Goal: Task Accomplishment & Management: Use online tool/utility

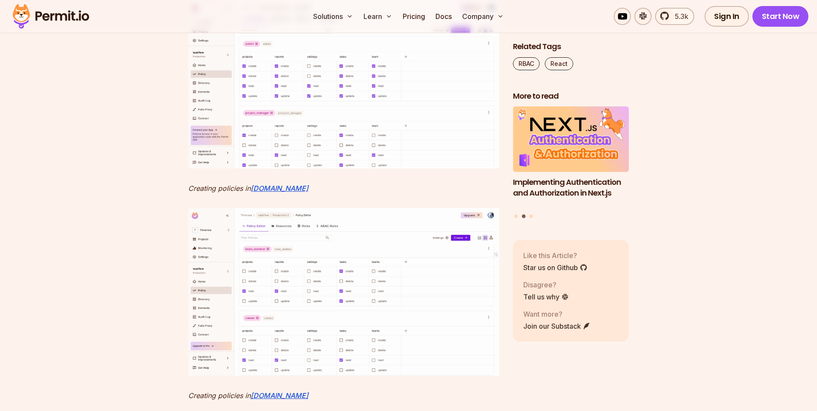
scroll to position [2056, 0]
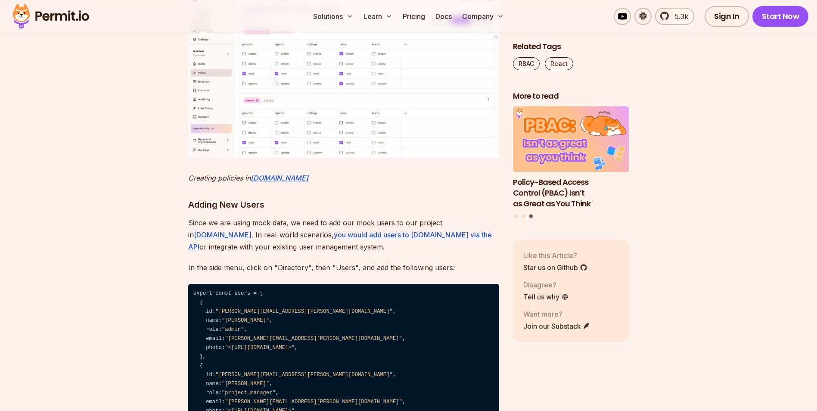
scroll to position [4209, 0]
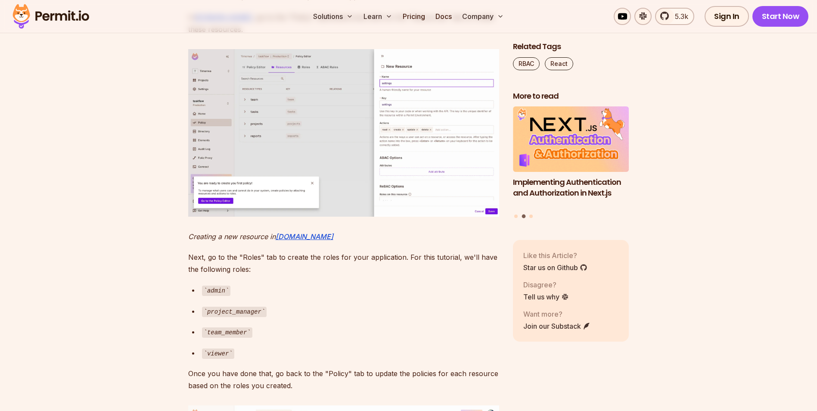
scroll to position [3563, 0]
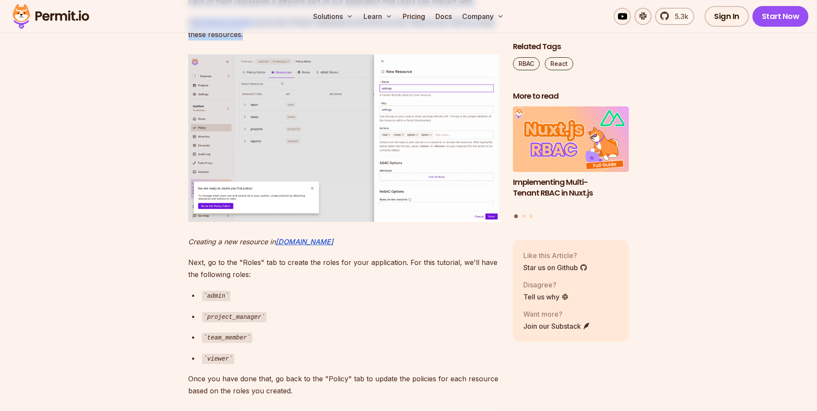
drag, startPoint x: 263, startPoint y: 191, endPoint x: 130, endPoint y: 89, distance: 167.6
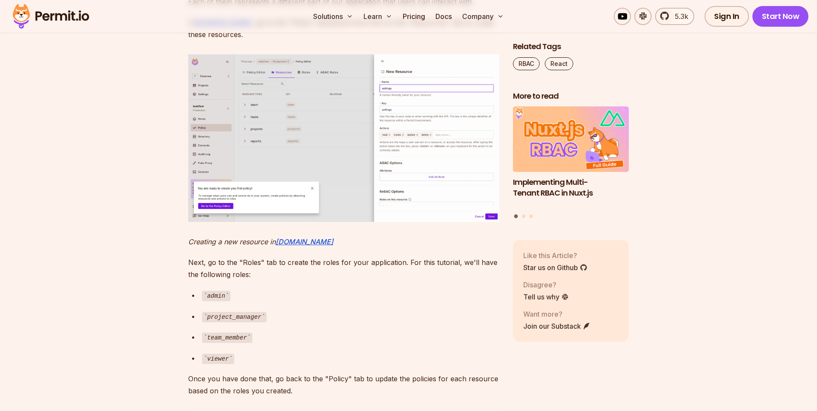
drag, startPoint x: 130, startPoint y: 89, endPoint x: 130, endPoint y: 210, distance: 121.0
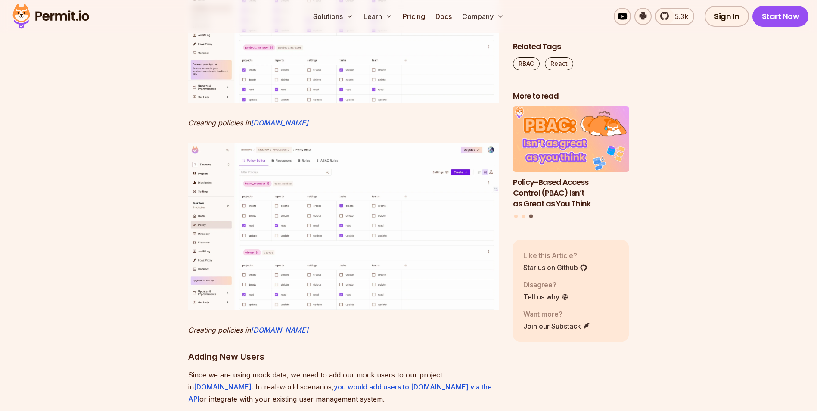
scroll to position [4037, 0]
drag, startPoint x: 338, startPoint y: 190, endPoint x: 115, endPoint y: 253, distance: 232.6
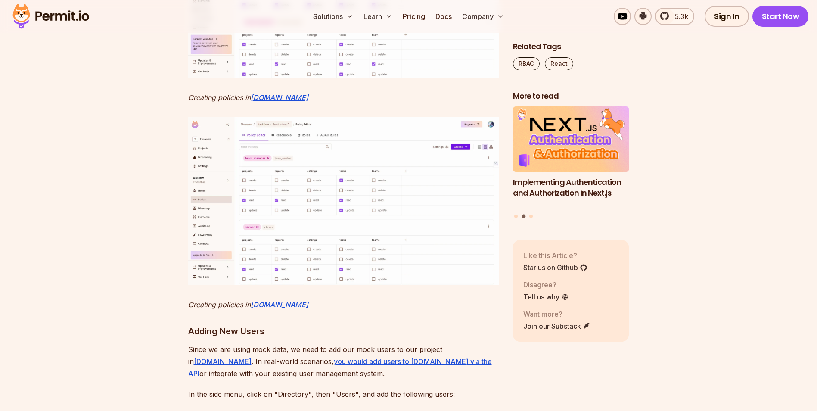
scroll to position [4051, 0]
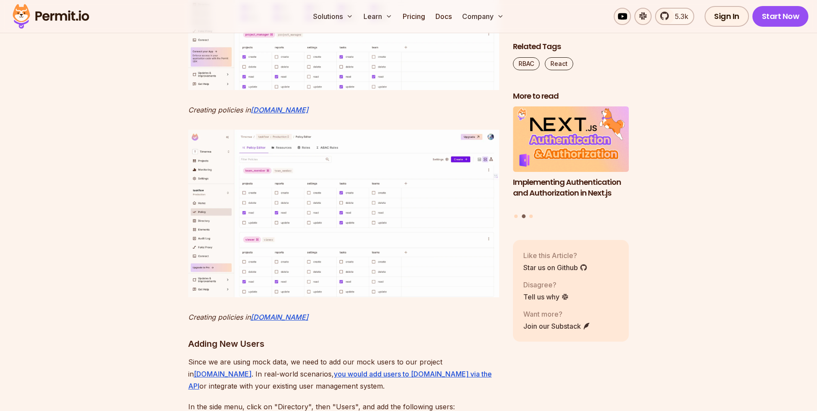
drag, startPoint x: 342, startPoint y: 169, endPoint x: 700, endPoint y: 174, distance: 357.4
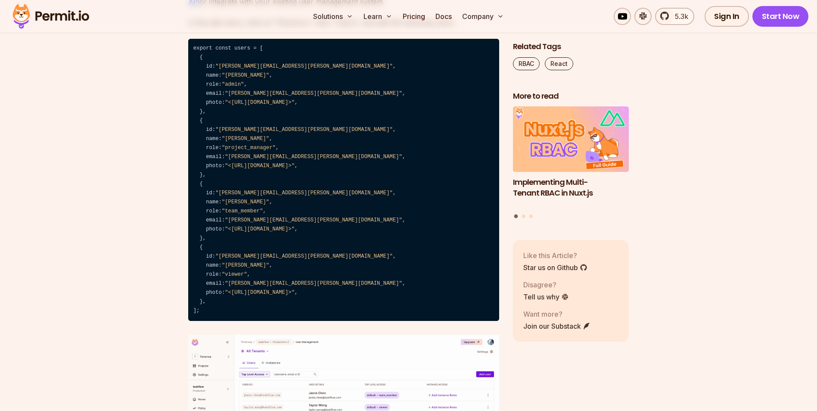
scroll to position [4322, 0]
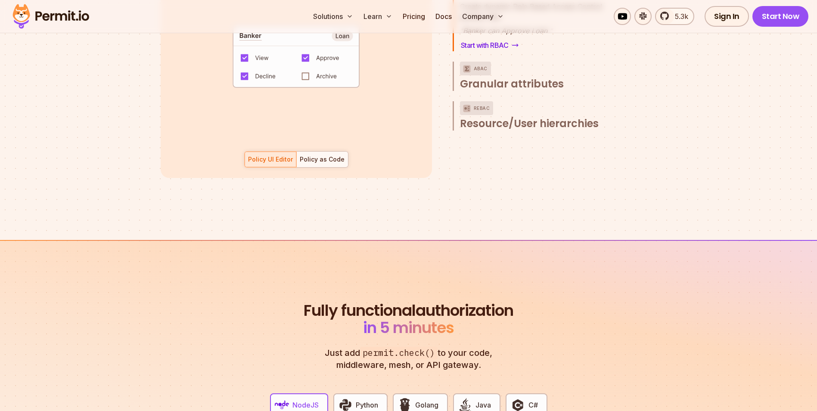
scroll to position [1292, 0]
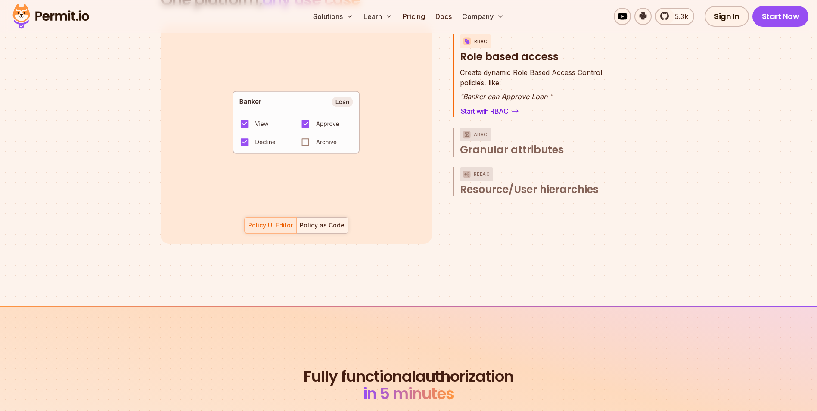
click at [319, 217] on div at bounding box center [322, 225] width 52 height 16
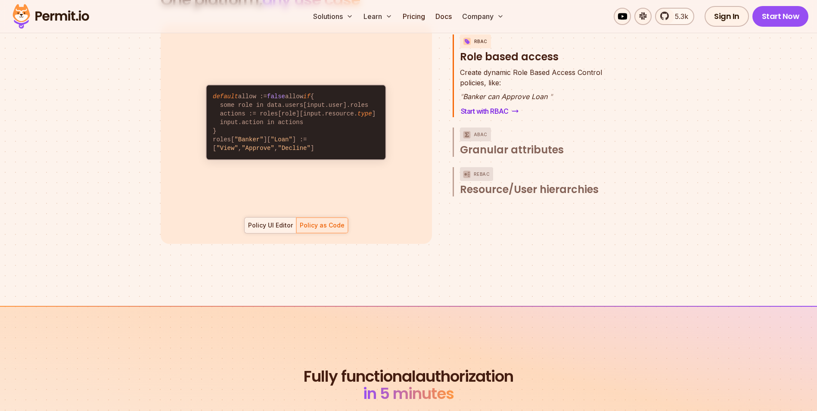
drag, startPoint x: 297, startPoint y: 214, endPoint x: 283, endPoint y: 213, distance: 13.9
click at [283, 221] on div "Policy UI Editor" at bounding box center [270, 225] width 45 height 9
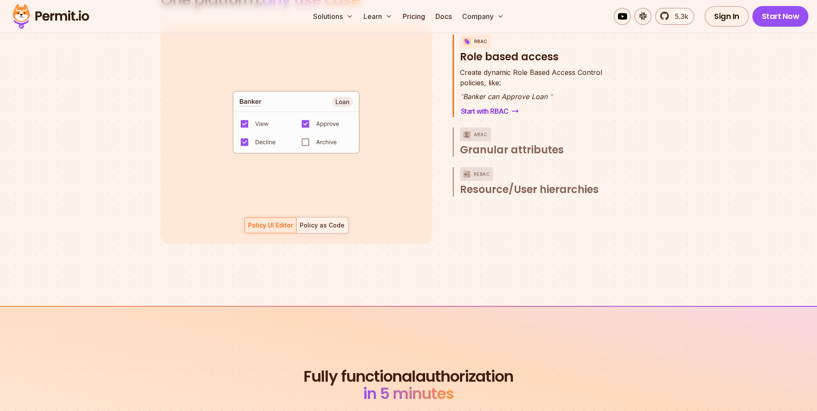
click at [315, 221] on div "Policy as Code" at bounding box center [322, 225] width 45 height 9
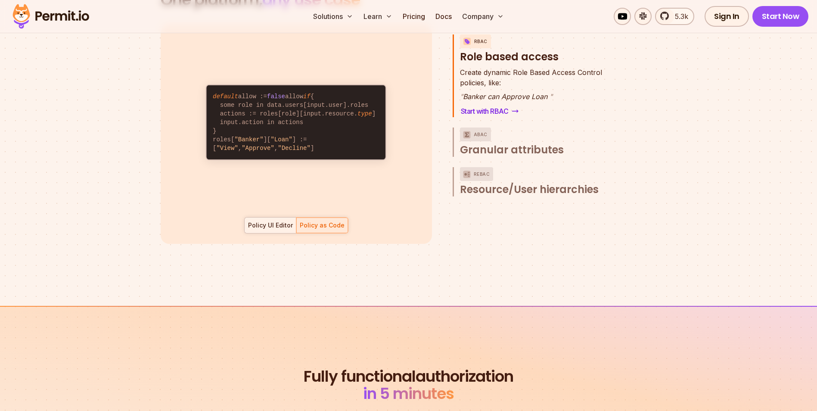
click at [278, 221] on div "Policy UI Editor" at bounding box center [270, 225] width 45 height 9
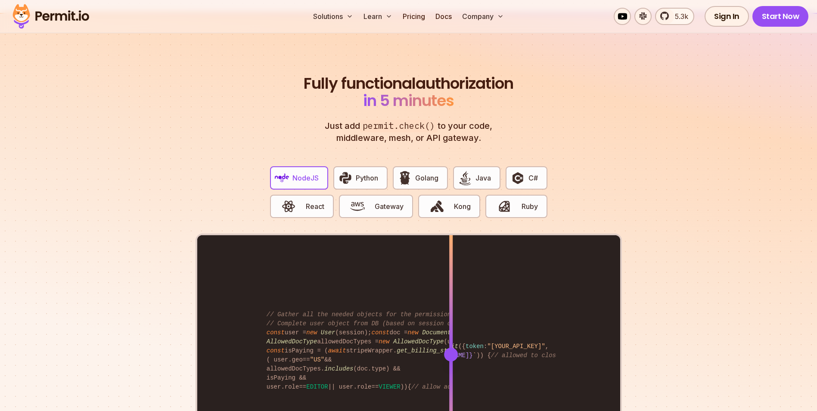
scroll to position [1636, 0]
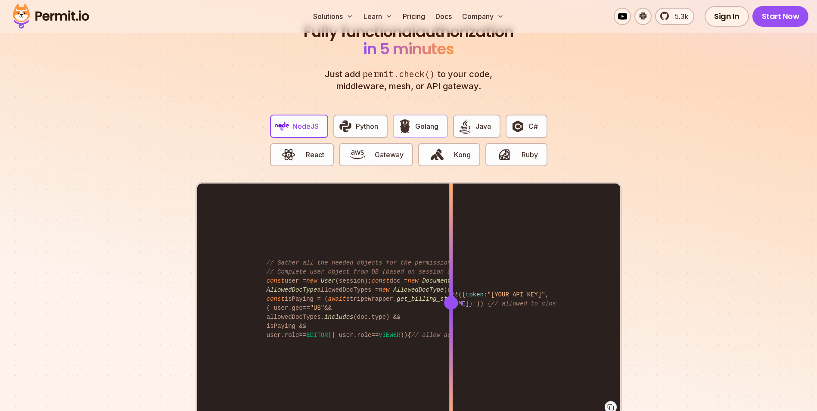
click at [422, 121] on span "Golang" at bounding box center [426, 126] width 23 height 10
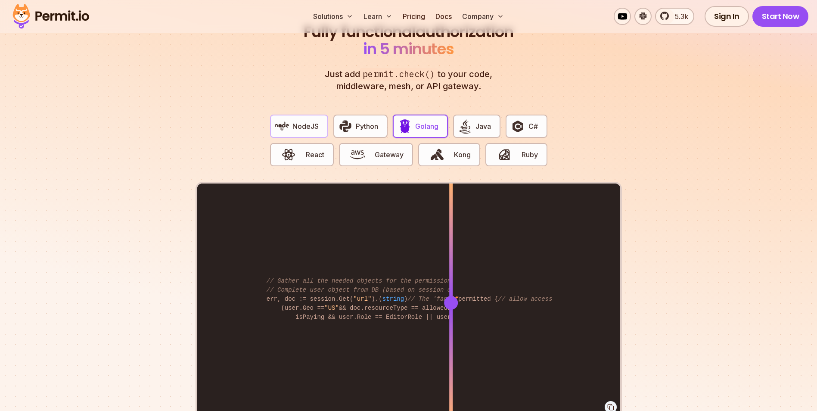
click at [304, 121] on span "NodeJS" at bounding box center [305, 126] width 26 height 10
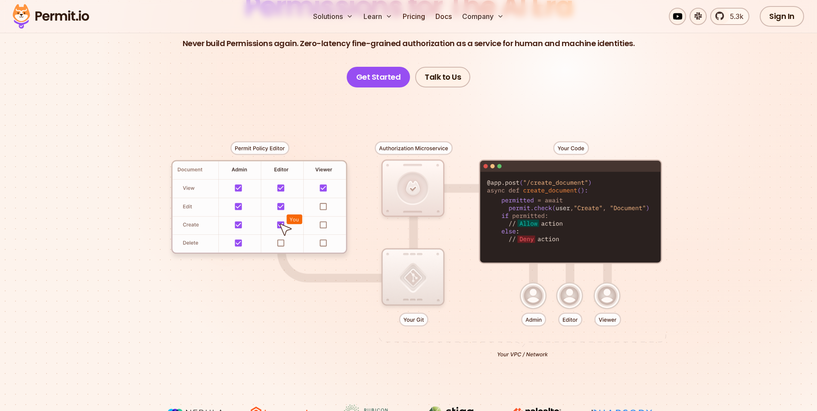
scroll to position [68, 0]
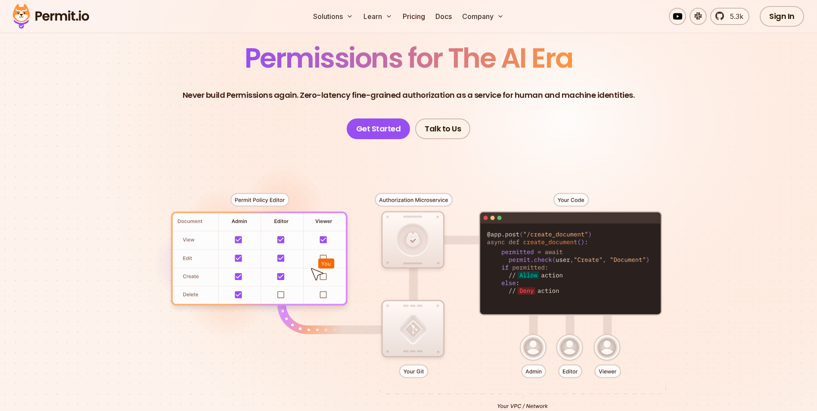
click at [326, 277] on div at bounding box center [408, 297] width 603 height 317
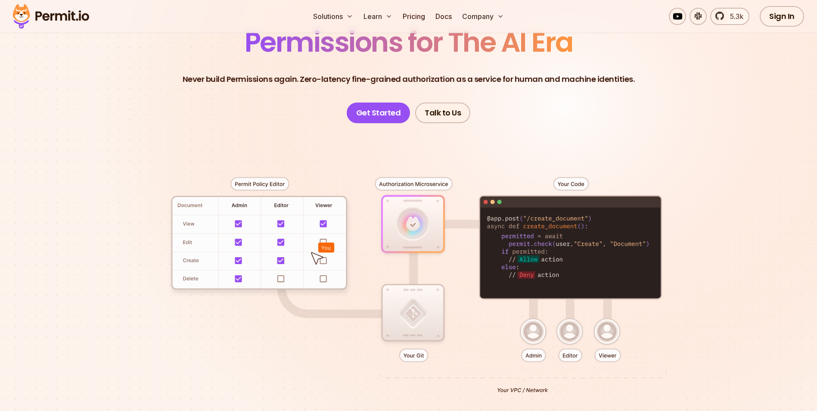
scroll to position [0, 0]
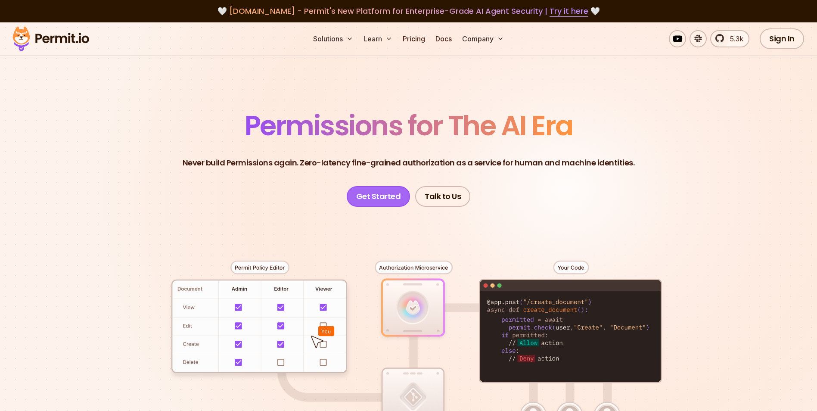
click at [393, 190] on link "Get Started" at bounding box center [379, 196] width 64 height 21
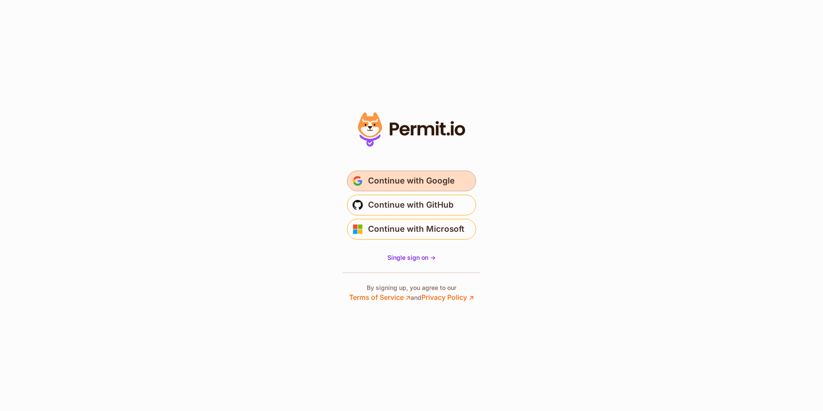
click at [459, 175] on button "Continue with Google" at bounding box center [411, 181] width 129 height 21
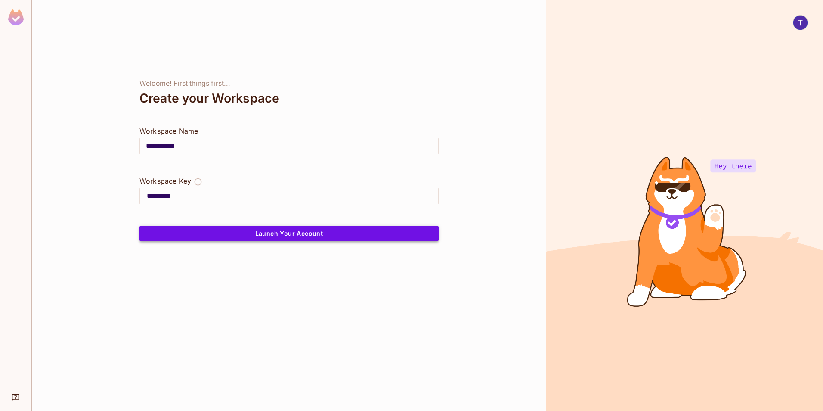
click at [262, 231] on button "Launch Your Account" at bounding box center [289, 234] width 299 height 16
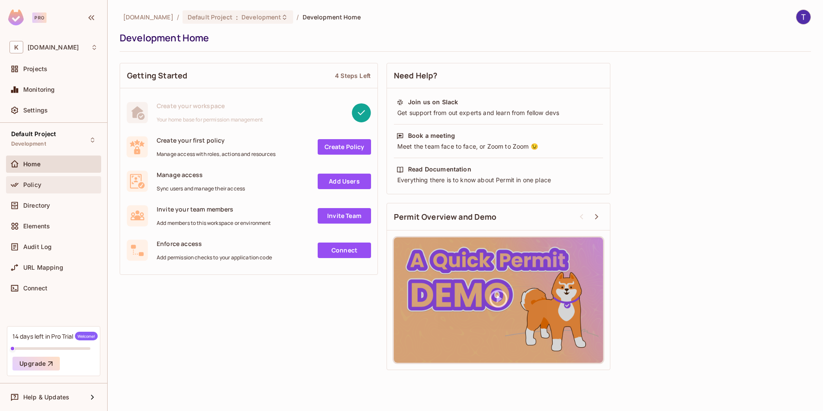
click at [72, 184] on div "Policy" at bounding box center [60, 184] width 74 height 7
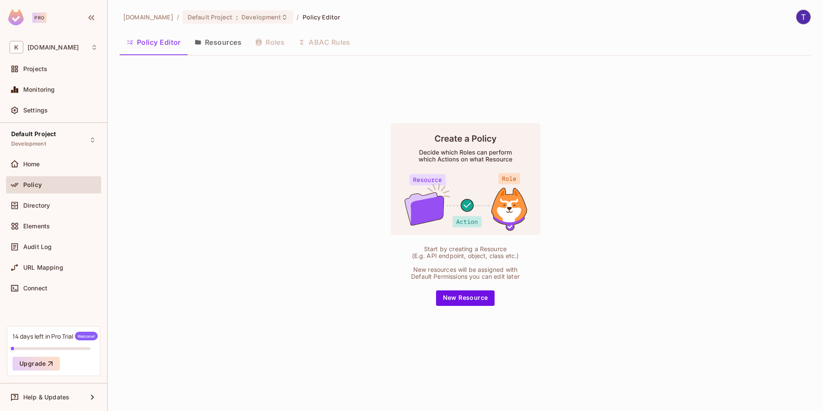
click at [223, 37] on button "Resources" at bounding box center [218, 42] width 61 height 22
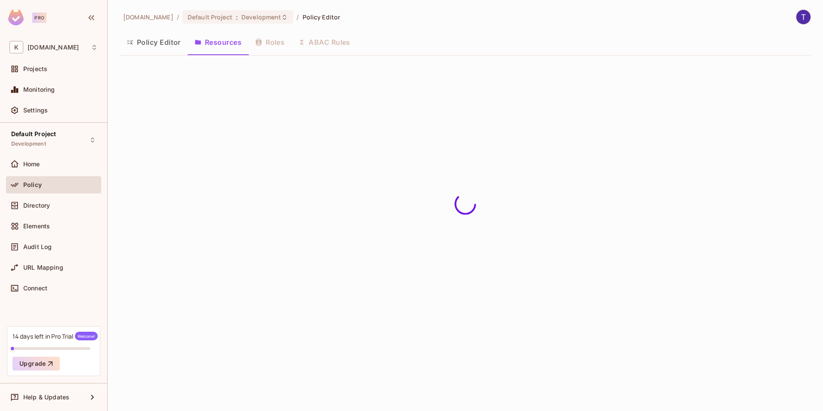
click at [155, 41] on button "Policy Editor" at bounding box center [154, 42] width 68 height 22
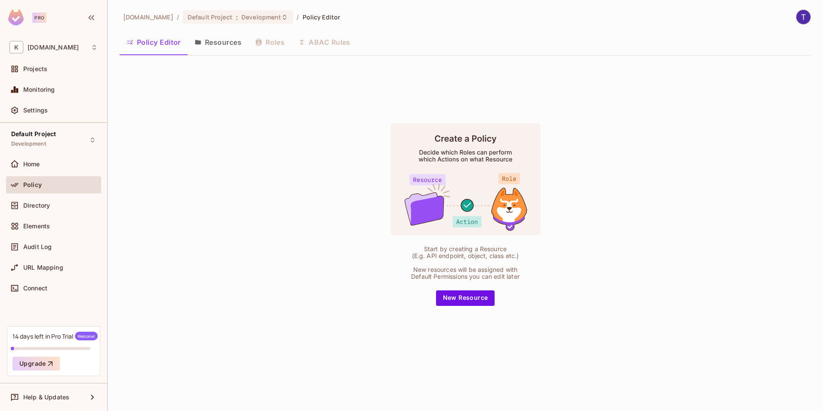
click at [217, 44] on button "Resources" at bounding box center [218, 42] width 61 height 22
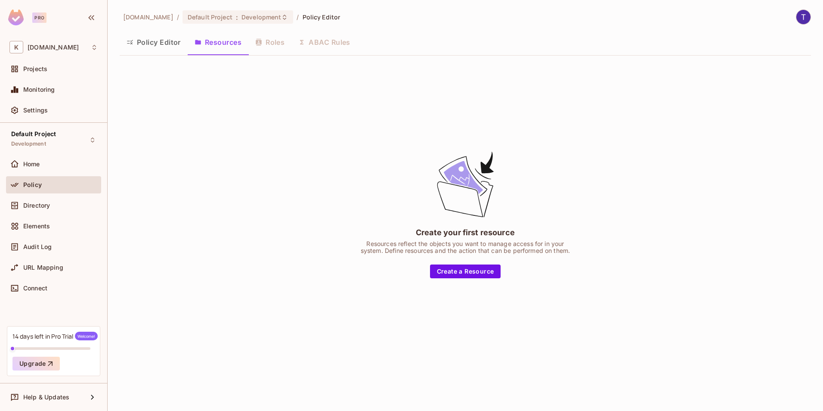
click at [254, 40] on div "Policy Editor Resources Roles ABAC Rules" at bounding box center [466, 42] width 692 height 22
click at [177, 43] on button "Policy Editor" at bounding box center [154, 42] width 68 height 22
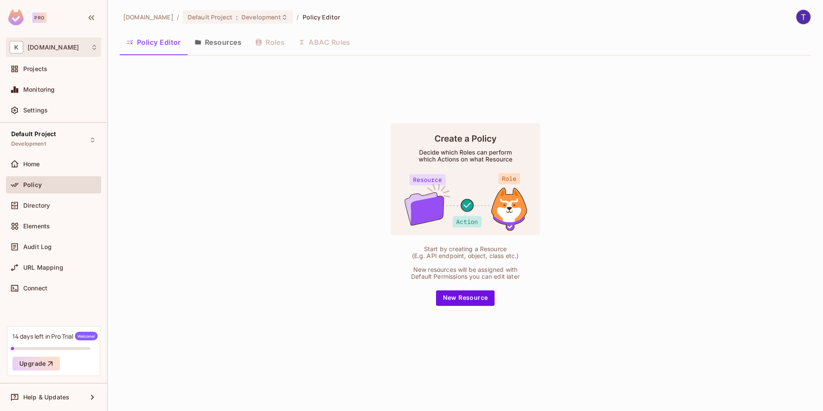
click at [51, 46] on span "kmitl.ac.th" at bounding box center [53, 47] width 51 height 7
click at [51, 46] on div at bounding box center [411, 205] width 823 height 411
click at [37, 111] on span "Settings" at bounding box center [35, 110] width 25 height 7
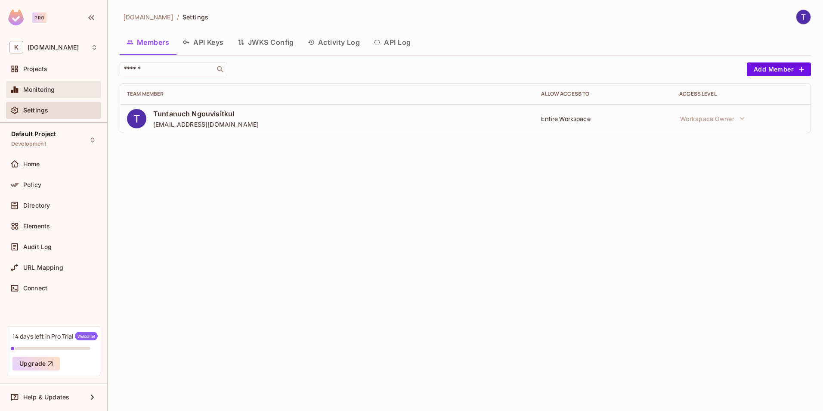
click at [59, 91] on div "Monitoring" at bounding box center [60, 89] width 74 height 7
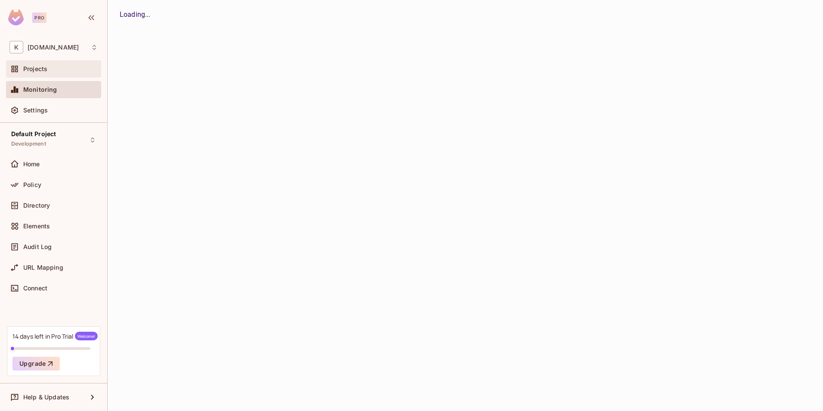
click at [69, 70] on div "Projects" at bounding box center [60, 68] width 74 height 7
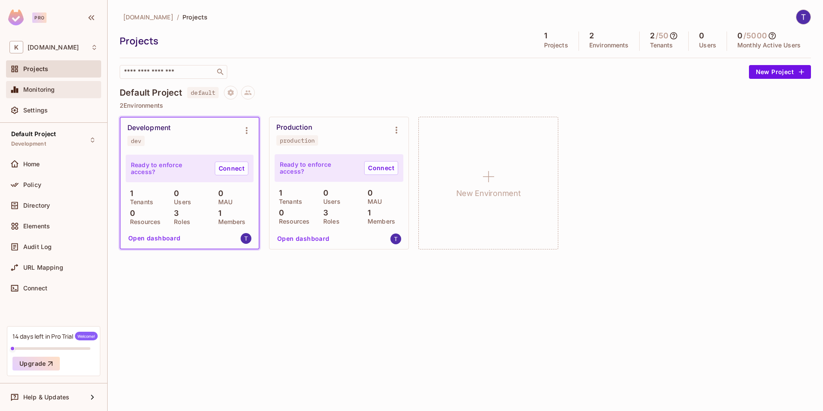
click at [53, 87] on span "Monitoring" at bounding box center [39, 89] width 32 height 7
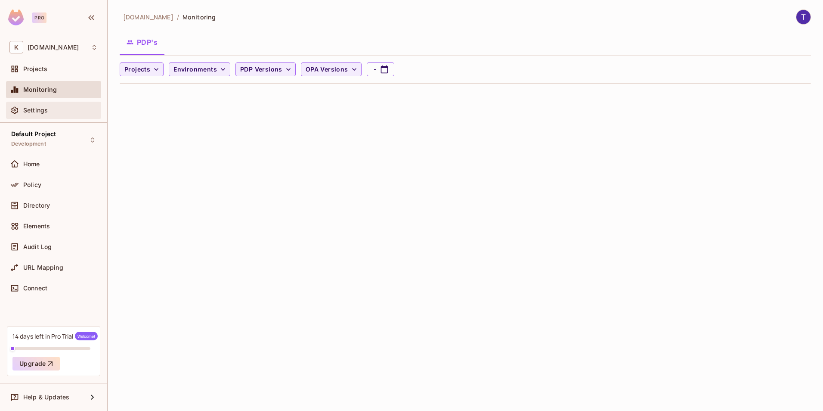
click at [47, 109] on span "Settings" at bounding box center [35, 110] width 25 height 7
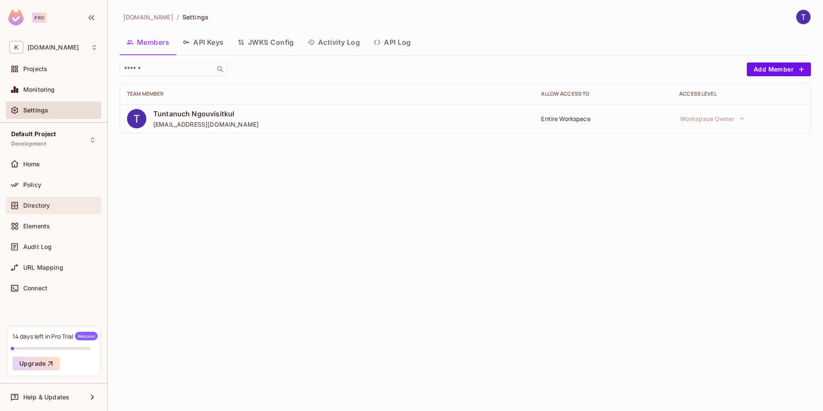
click at [59, 210] on div "Directory" at bounding box center [53, 205] width 88 height 10
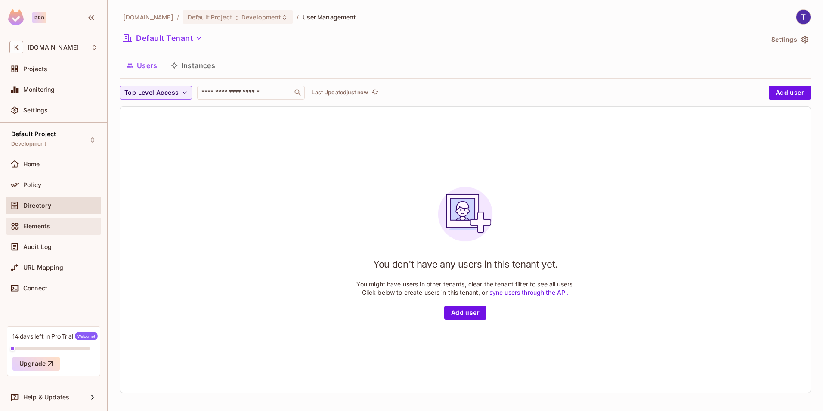
click at [18, 230] on icon at bounding box center [14, 226] width 9 height 9
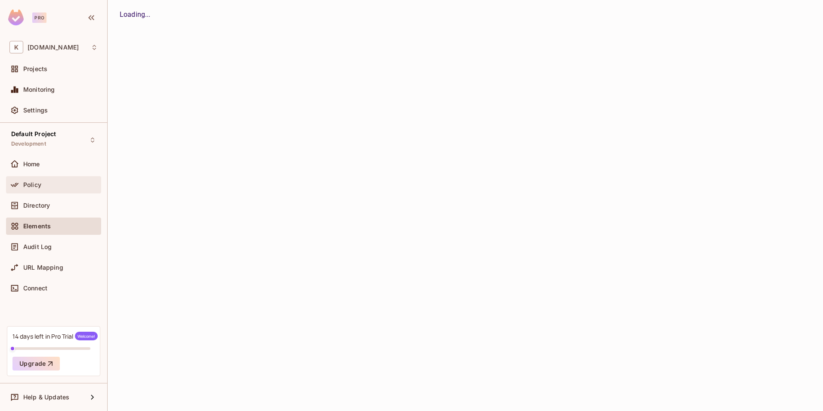
click at [33, 187] on span "Policy" at bounding box center [32, 184] width 18 height 7
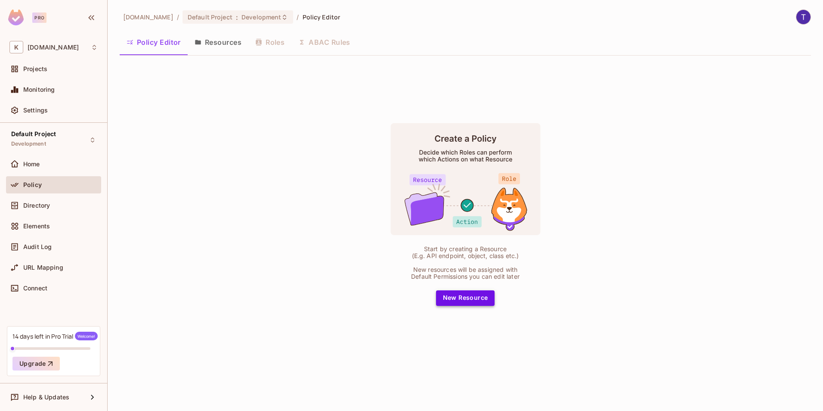
click at [475, 296] on button "New Resource" at bounding box center [465, 298] width 59 height 16
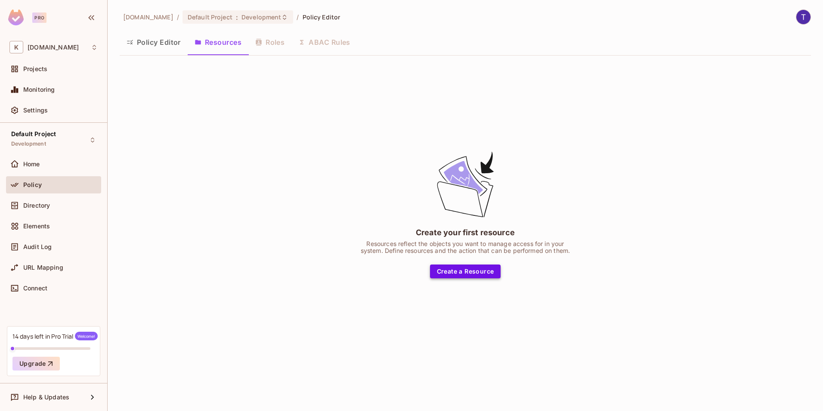
click at [443, 271] on button "Create a Resource" at bounding box center [465, 271] width 71 height 14
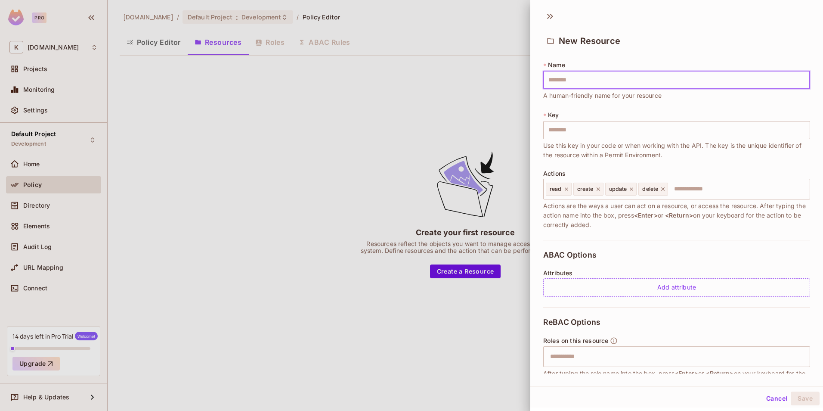
click at [577, 87] on input "text" at bounding box center [676, 80] width 267 height 18
click at [561, 81] on input "text" at bounding box center [676, 80] width 267 height 18
click at [596, 73] on input "text" at bounding box center [676, 80] width 267 height 18
click at [603, 65] on div "* Name ​ A human-friendly name for your resource" at bounding box center [676, 81] width 267 height 40
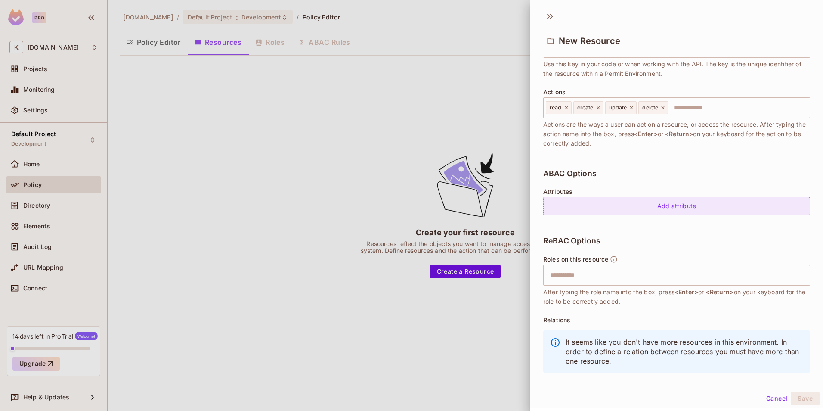
scroll to position [96, 0]
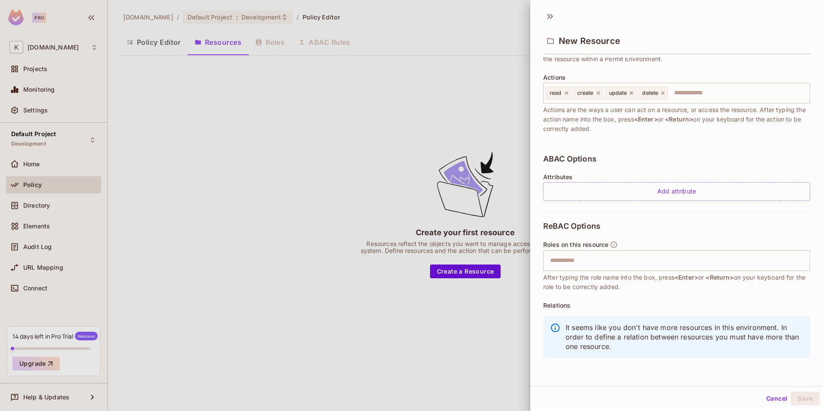
click at [412, 164] on div at bounding box center [411, 205] width 823 height 411
